Goal: Information Seeking & Learning: Learn about a topic

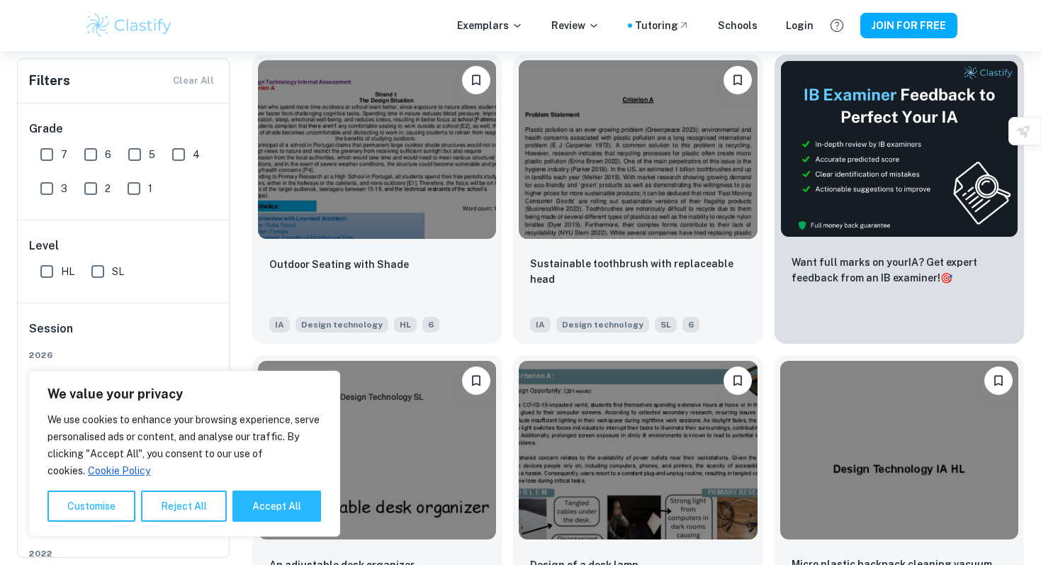
scroll to position [320, 0]
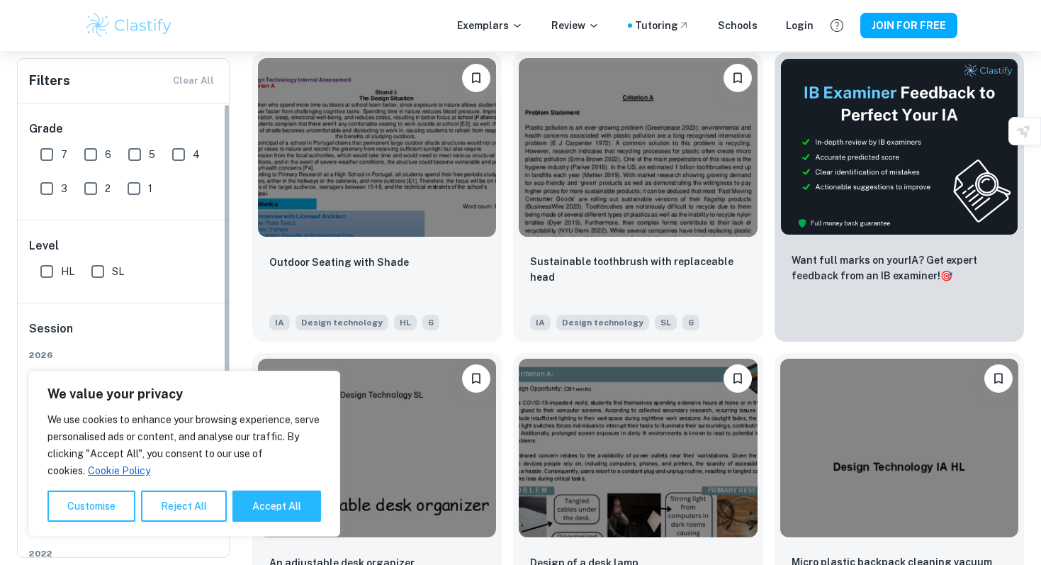
click at [49, 150] on input "7" at bounding box center [47, 154] width 28 height 28
checkbox input "true"
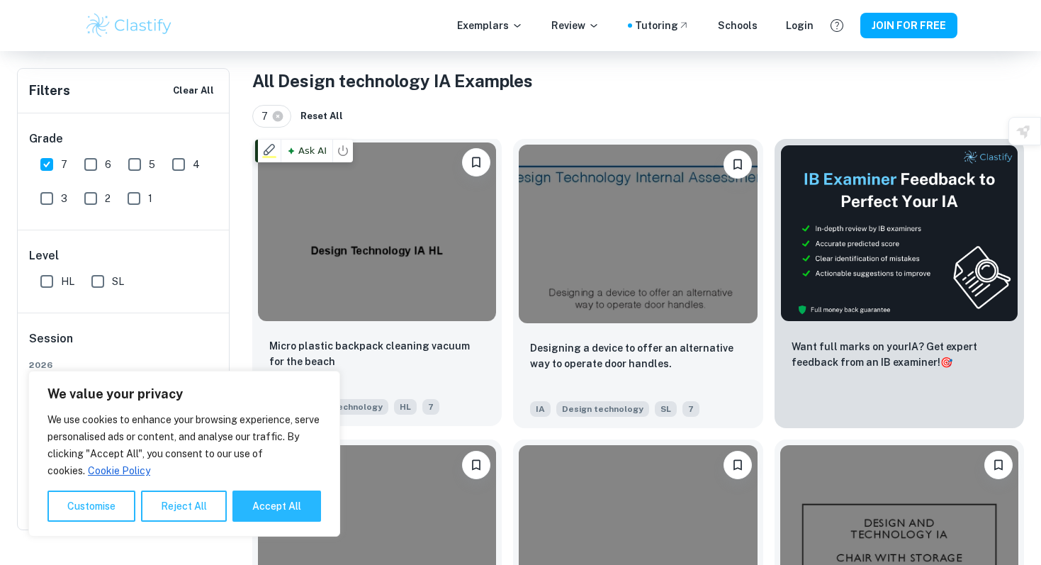
scroll to position [206, 0]
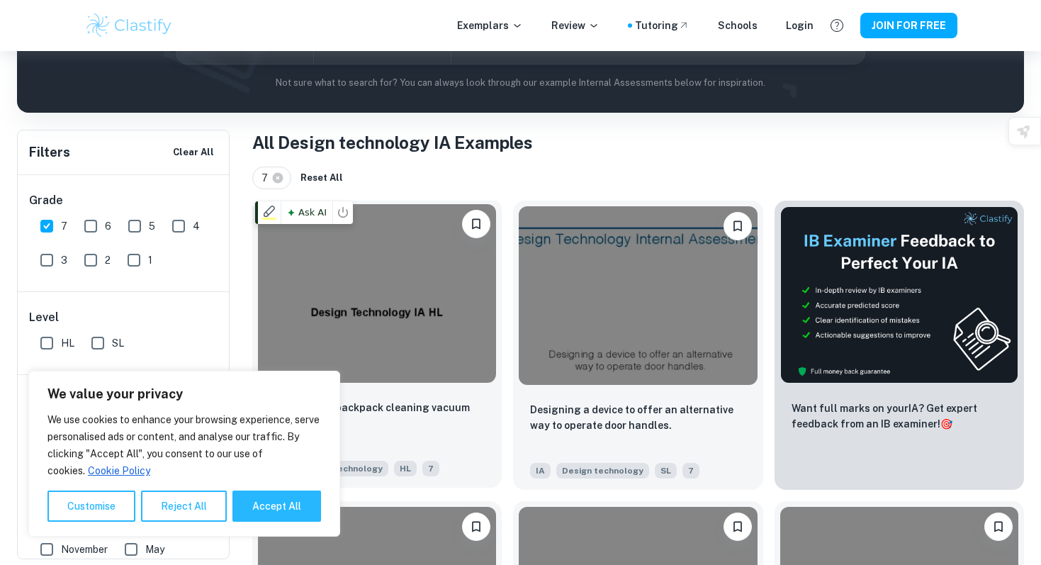
click at [403, 325] on img at bounding box center [377, 293] width 238 height 179
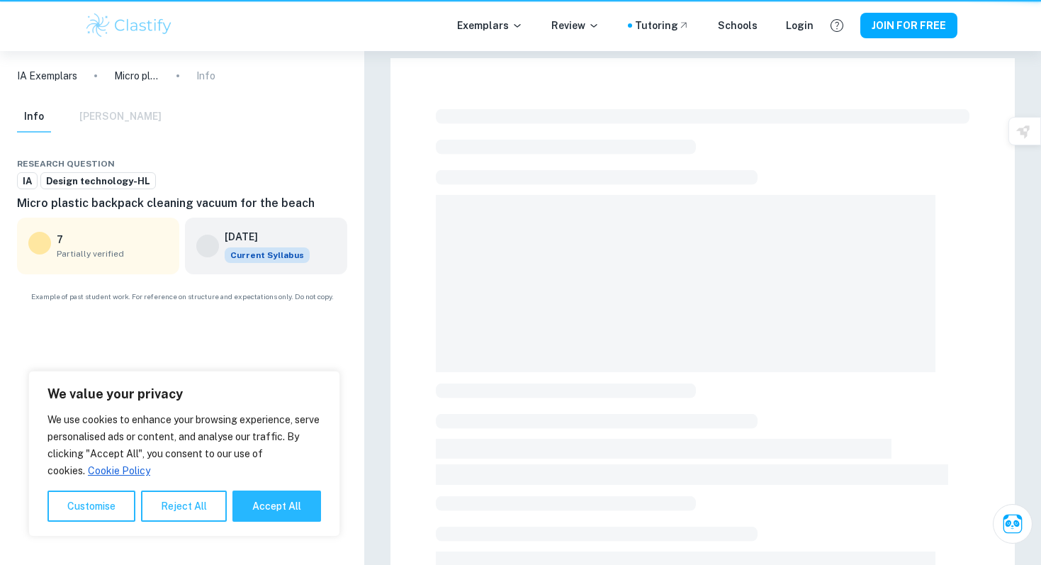
click at [403, 325] on div at bounding box center [703, 500] width 624 height 884
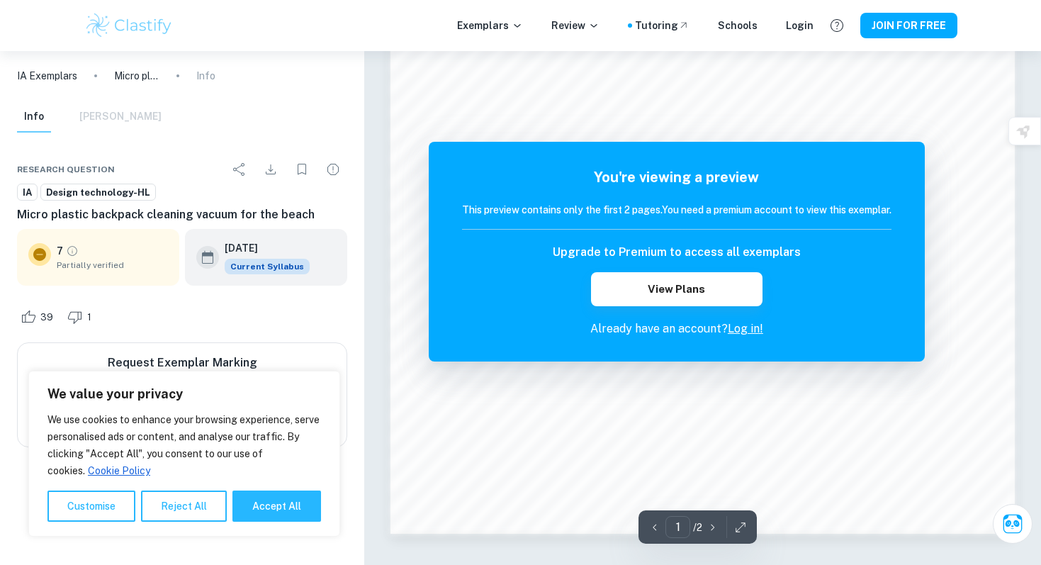
scroll to position [1370, 0]
